Goal: Task Accomplishment & Management: Complete application form

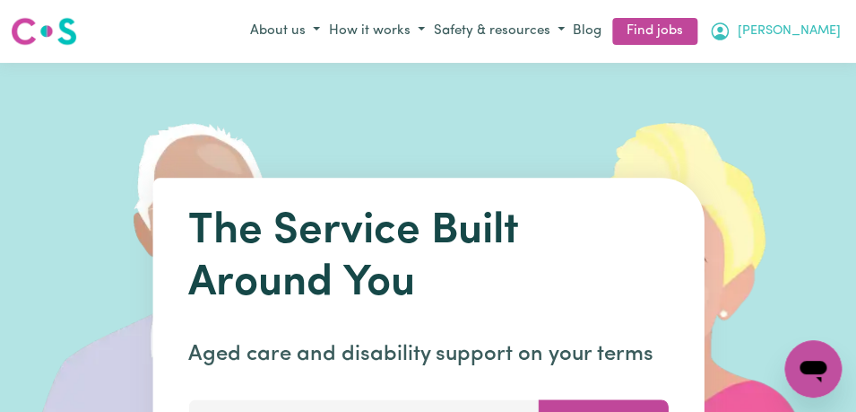
click at [817, 23] on button "[PERSON_NAME]" at bounding box center [775, 31] width 141 height 30
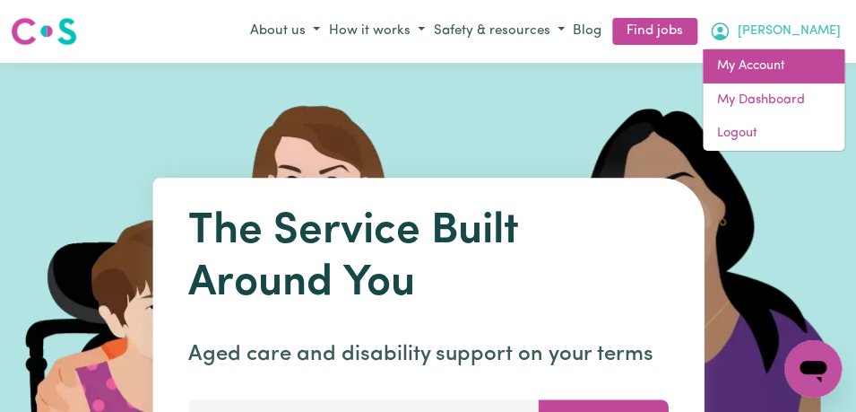
click at [786, 62] on link "My Account" at bounding box center [774, 66] width 142 height 34
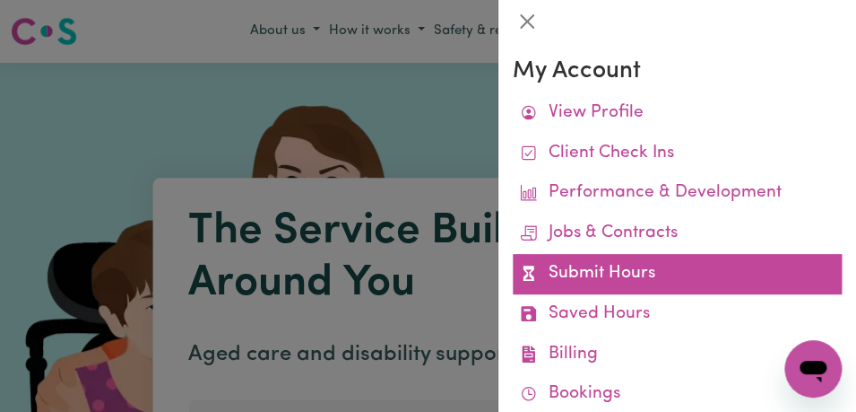
click at [658, 276] on link "Submit Hours" at bounding box center [677, 274] width 329 height 40
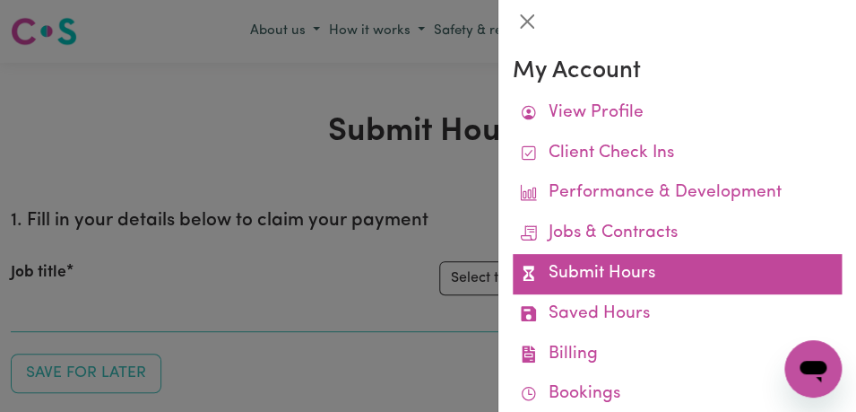
click at [661, 274] on link "Submit Hours" at bounding box center [677, 274] width 329 height 40
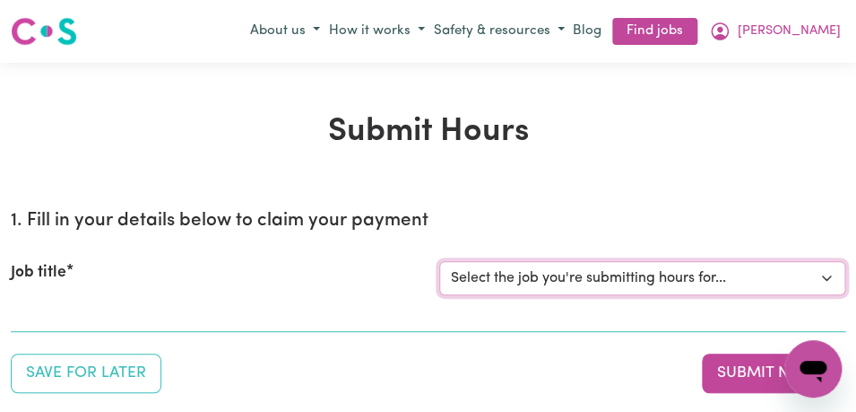
select select "11855"
click option "[[PERSON_NAME]] Support Worker Needed For Personal Care In the Morning- [PERSON…" at bounding box center [0, 0] width 0 height 0
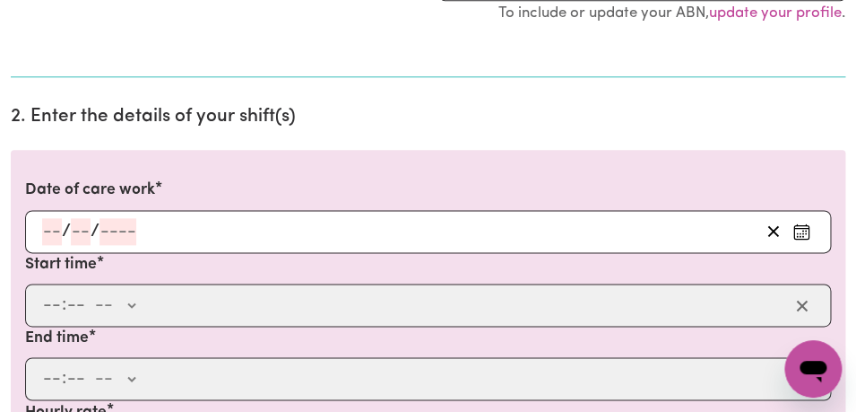
scroll to position [443, 0]
click at [804, 225] on icon "Enter the date of care work" at bounding box center [802, 231] width 18 height 18
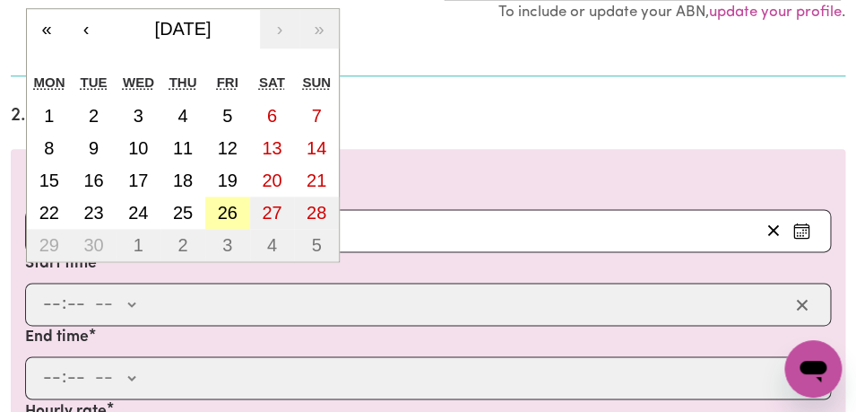
click at [221, 209] on abbr "26" at bounding box center [228, 213] width 20 height 20
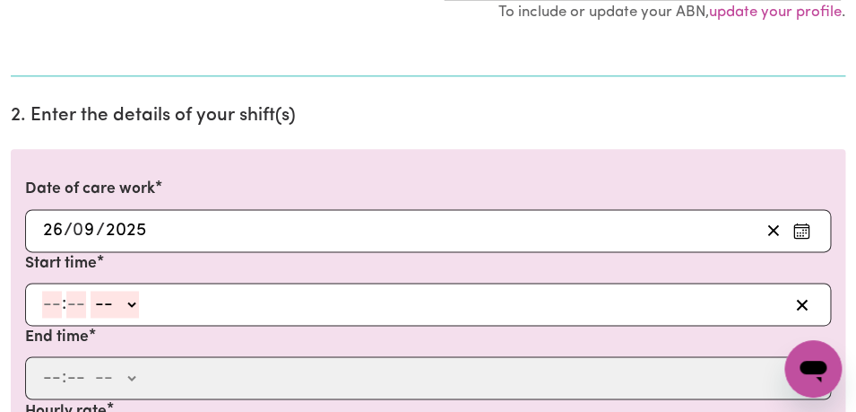
type input "[DATE]"
type input "26"
type input "9"
type input "2025"
click at [48, 308] on input "number" at bounding box center [52, 304] width 20 height 27
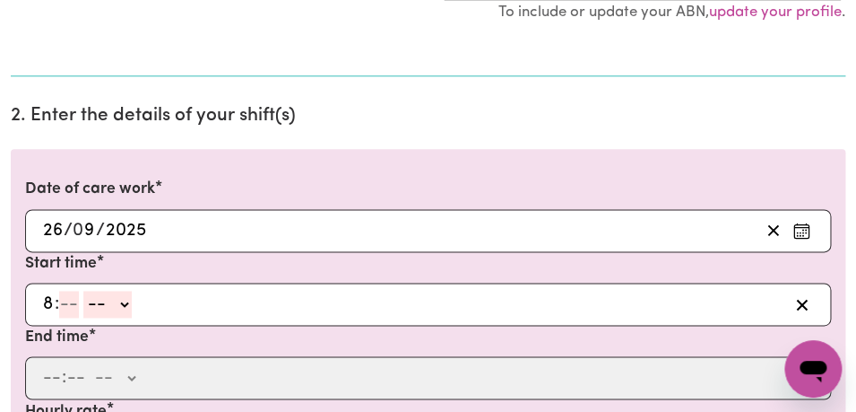
type input "8"
type input "00"
select select "am"
click option "AM" at bounding box center [0, 0] width 0 height 0
type input "08:00"
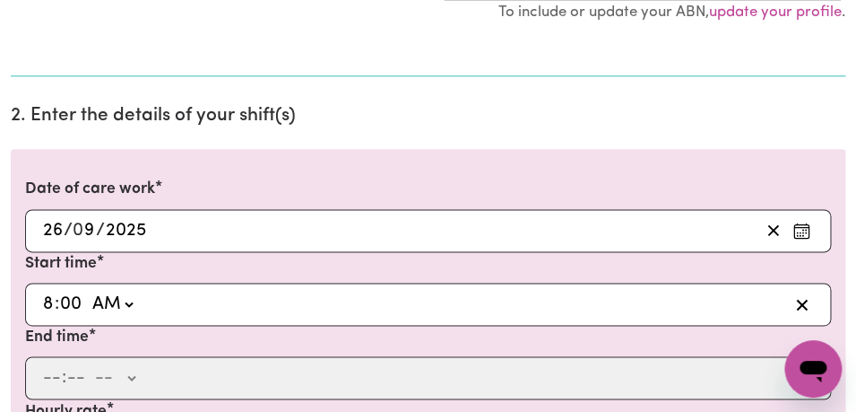
type input "0"
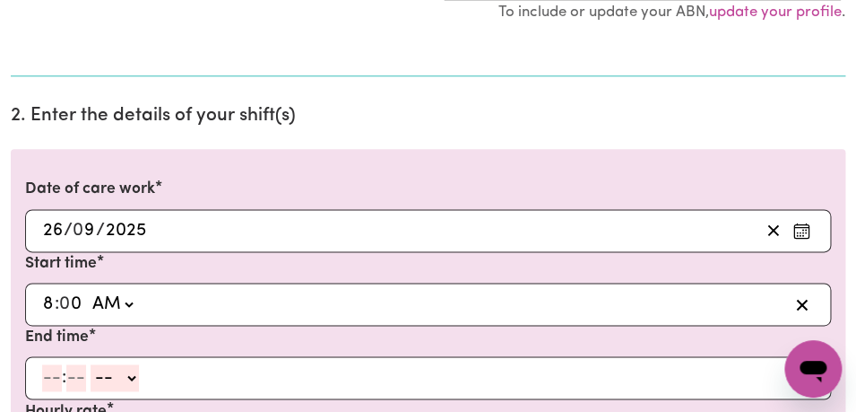
click at [52, 381] on input "number" at bounding box center [52, 377] width 20 height 27
type input "9"
type input "00"
click at [88, 364] on select "-- AM PM" at bounding box center [112, 377] width 48 height 27
select select "am"
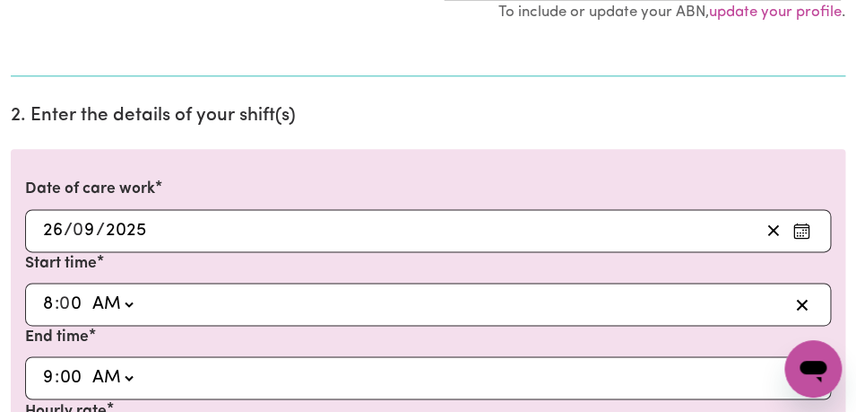
click option "AM" at bounding box center [0, 0] width 0 height 0
type input "09:00"
type input "0"
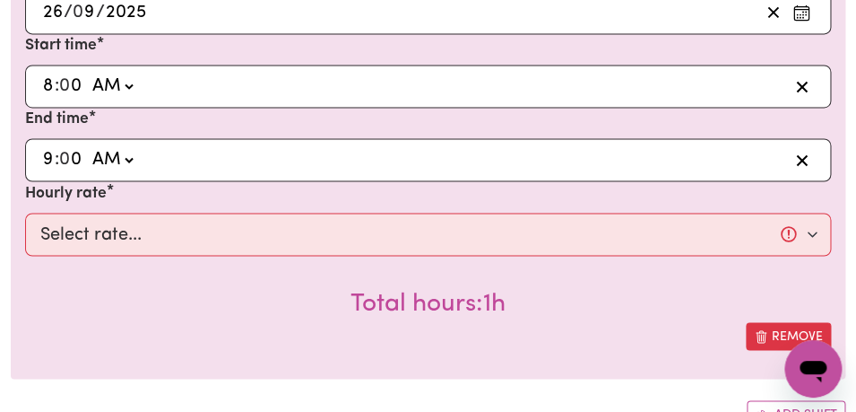
scroll to position [674, 0]
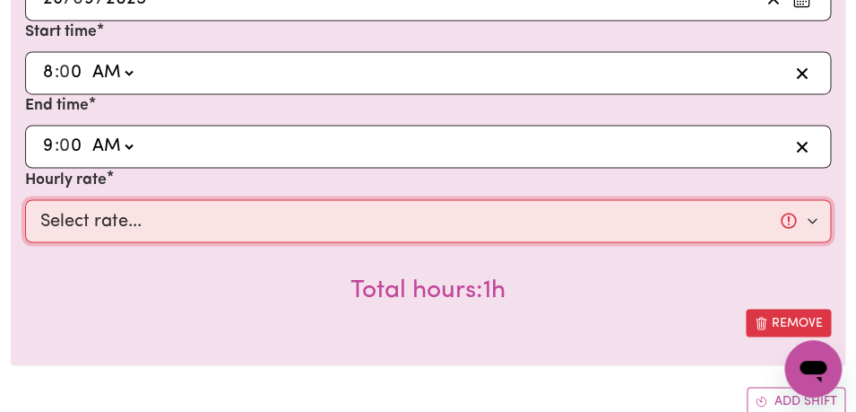
select select "44-Weekday"
click option "$44.00 (Weekday)" at bounding box center [0, 0] width 0 height 0
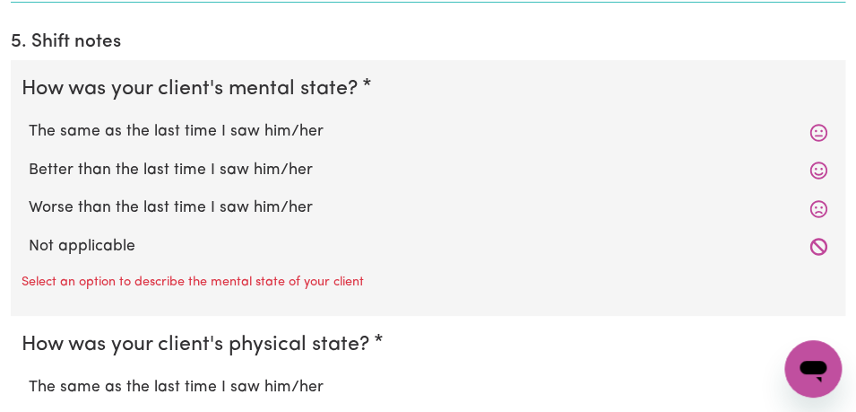
scroll to position [1581, 0]
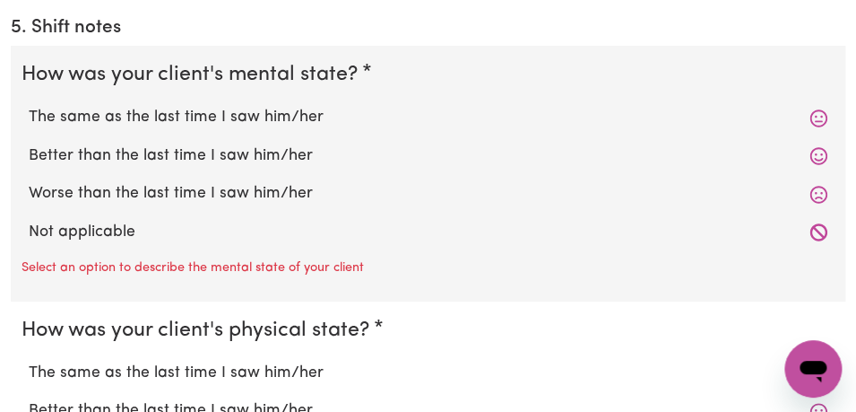
click at [350, 125] on label "The same as the last time I saw him/her" at bounding box center [428, 117] width 799 height 23
click at [29, 106] on input "The same as the last time I saw him/her" at bounding box center [28, 105] width 1 height 1
radio input "true"
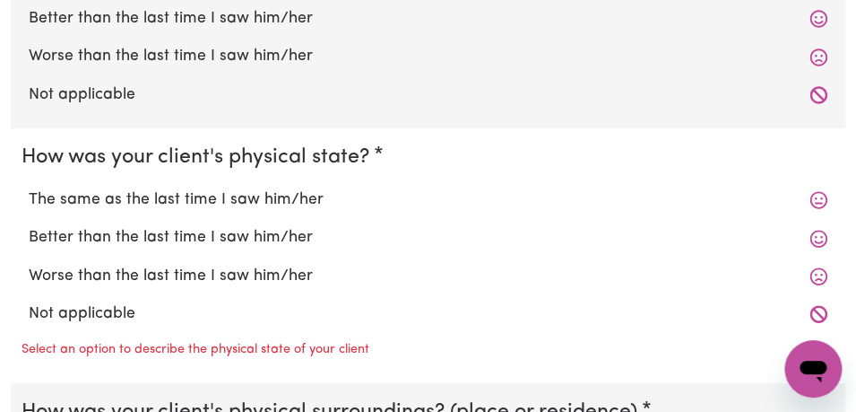
scroll to position [1725, 0]
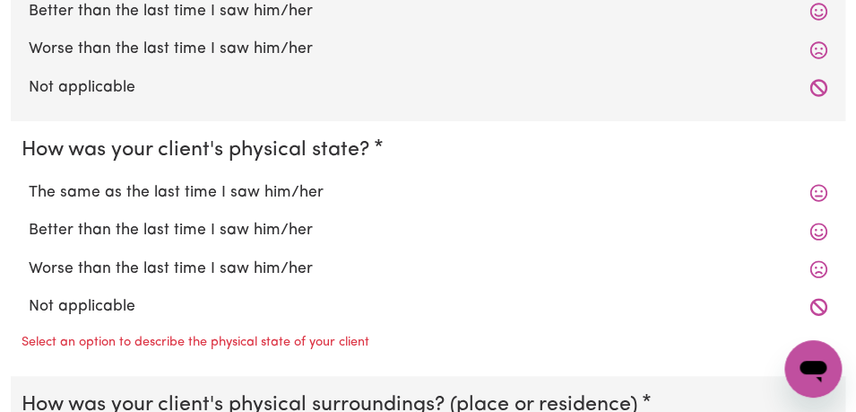
click at [319, 189] on label "The same as the last time I saw him/her" at bounding box center [428, 192] width 799 height 23
click at [29, 181] on input "The same as the last time I saw him/her" at bounding box center [28, 180] width 1 height 1
radio input "true"
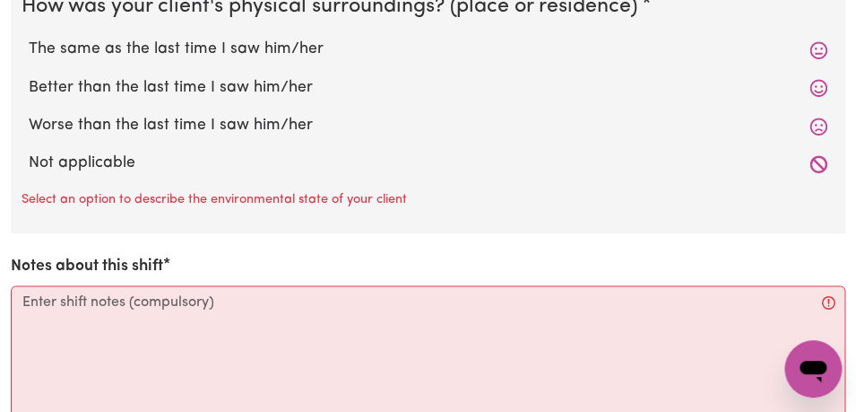
scroll to position [2096, 0]
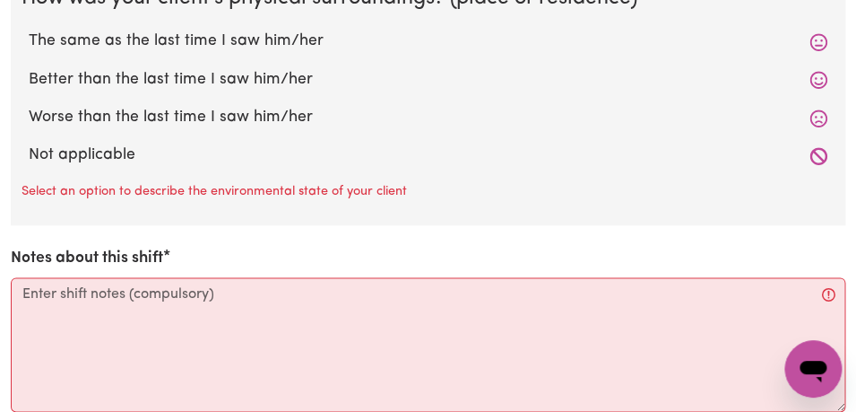
click at [277, 41] on label "The same as the last time I saw him/her" at bounding box center [428, 41] width 799 height 23
click at [29, 30] on input "The same as the last time I saw him/her" at bounding box center [28, 29] width 1 height 1
radio input "true"
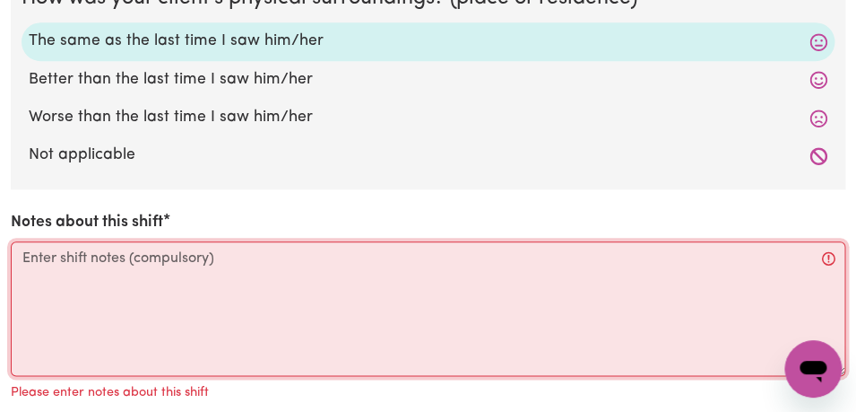
click at [87, 264] on textarea "Notes about this shift" at bounding box center [428, 308] width 835 height 135
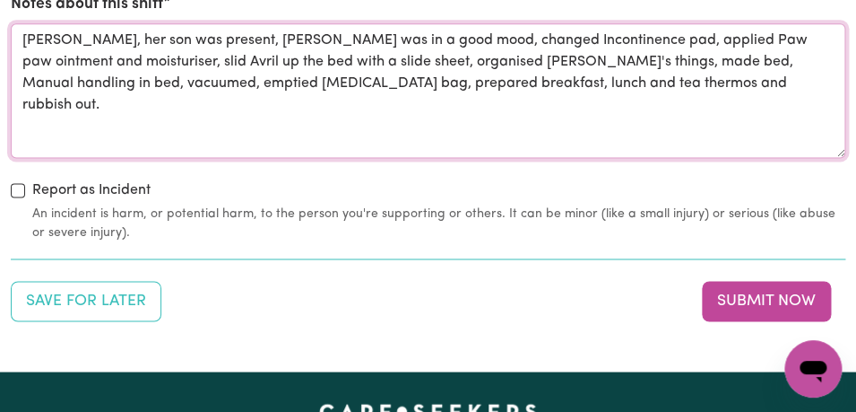
scroll to position [2319, 0]
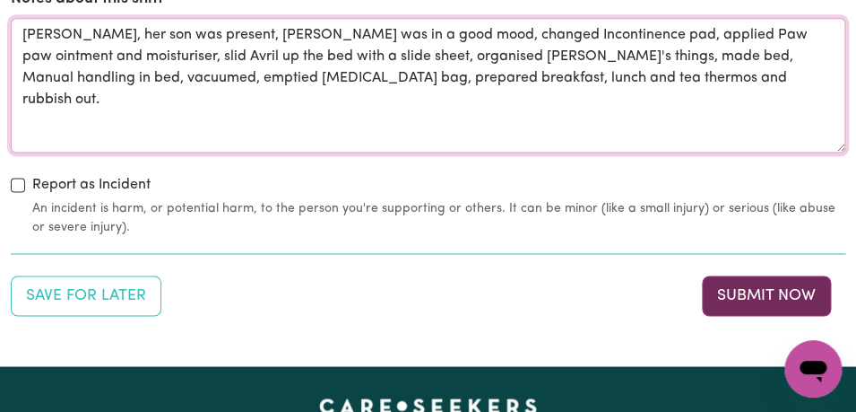
type textarea "[PERSON_NAME], her son was present, [PERSON_NAME] was in a good mood, changed I…"
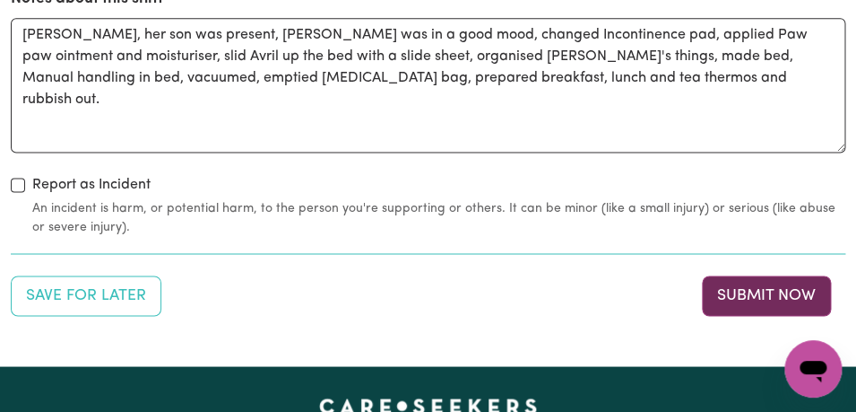
click at [724, 289] on button "Submit Now" at bounding box center [766, 294] width 129 height 39
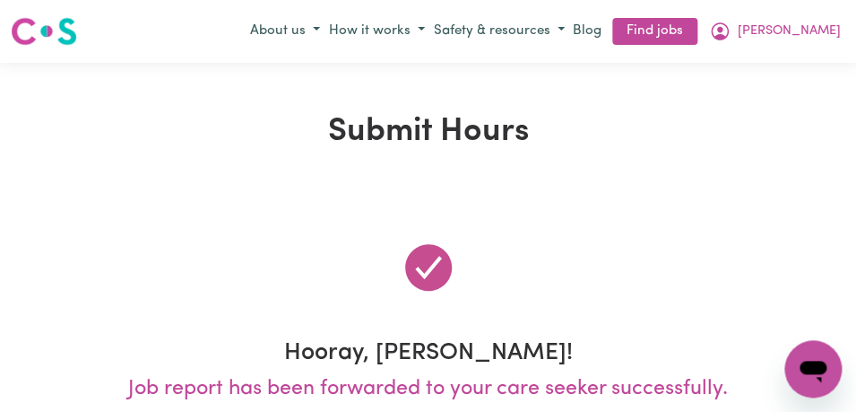
scroll to position [0, 0]
click at [832, 32] on button "[PERSON_NAME]" at bounding box center [775, 31] width 141 height 30
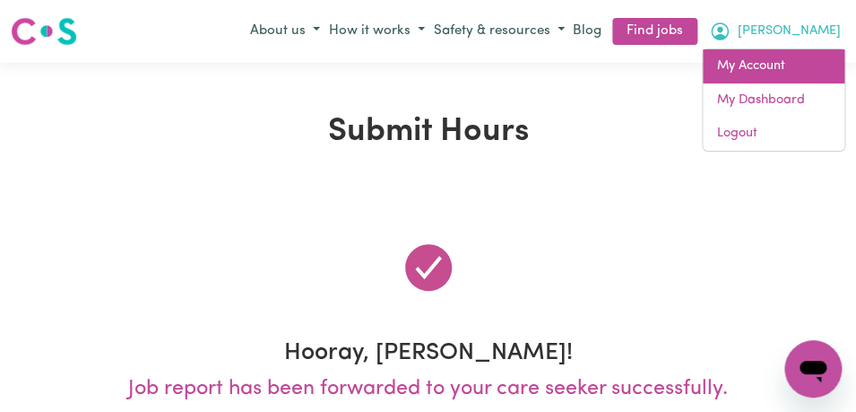
click at [808, 58] on link "My Account" at bounding box center [774, 66] width 142 height 34
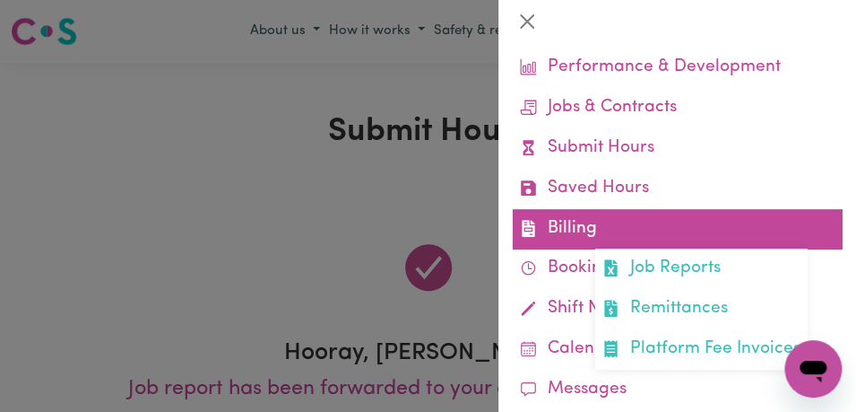
scroll to position [127, 0]
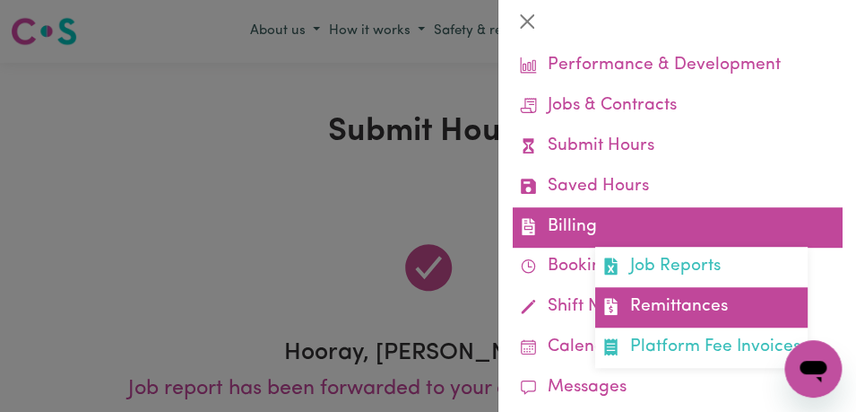
click at [649, 312] on link "Remittances" at bounding box center [701, 307] width 213 height 40
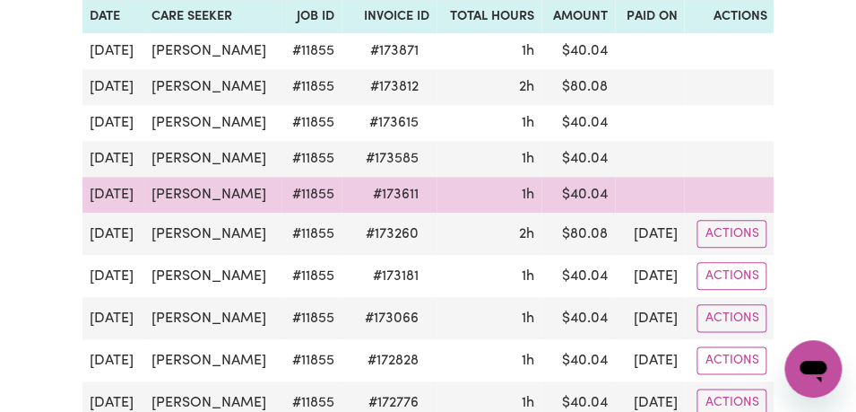
scroll to position [320, 0]
